Goal: Obtain resource: Download file/media

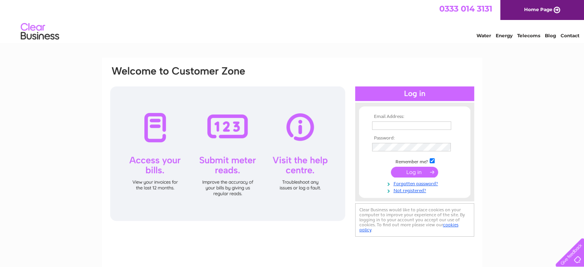
type input "[EMAIL_ADDRESS][DOMAIN_NAME]"
click at [420, 173] on input "submit" at bounding box center [414, 172] width 47 height 11
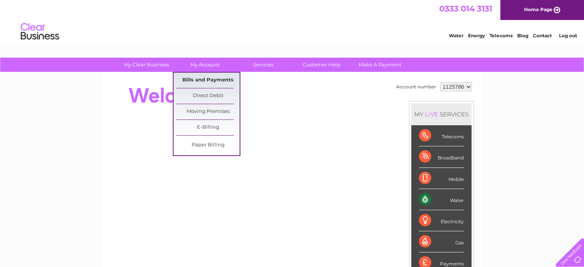
click at [212, 76] on link "Bills and Payments" at bounding box center [207, 80] width 63 height 15
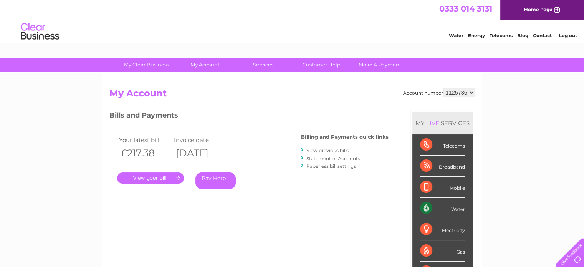
click at [171, 179] on link "." at bounding box center [150, 177] width 67 height 11
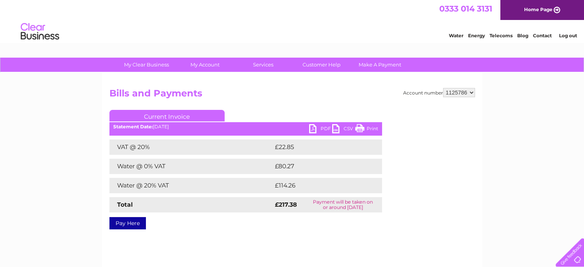
click at [310, 131] on link "PDF" at bounding box center [320, 129] width 23 height 11
click at [568, 36] on link "Log out" at bounding box center [567, 36] width 18 height 6
